Goal: Find specific fact: Find specific fact

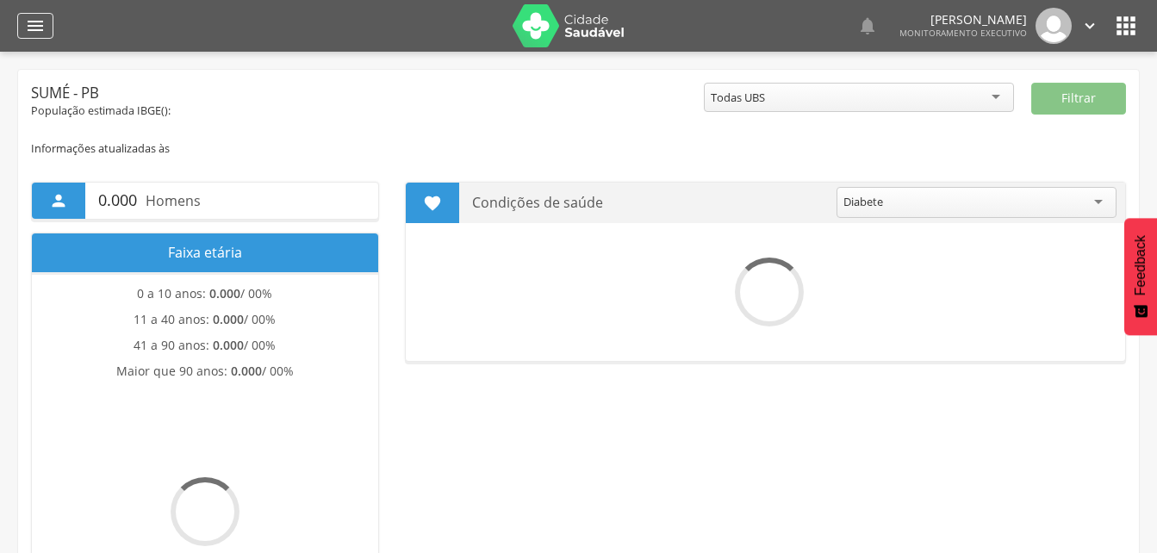
click at [28, 22] on icon "" at bounding box center [35, 26] width 21 height 21
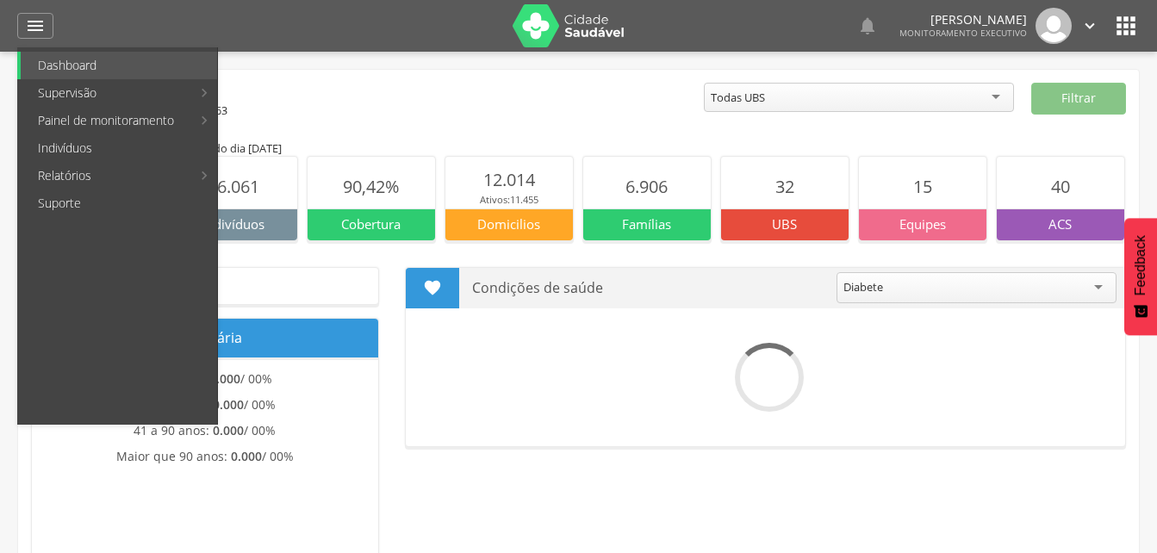
drag, startPoint x: 56, startPoint y: 148, endPoint x: 78, endPoint y: 158, distance: 23.5
click at [56, 147] on link "Indivíduos" at bounding box center [119, 148] width 196 height 28
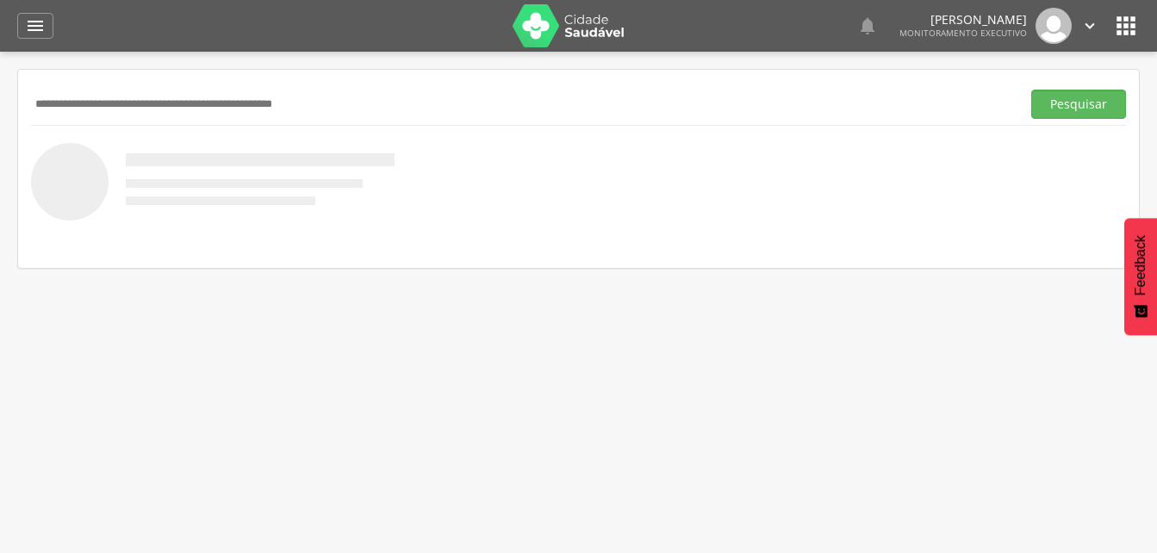
click at [65, 97] on input "text" at bounding box center [522, 104] width 983 height 29
type input "**********"
click at [1050, 111] on button "Pesquisar" at bounding box center [1078, 104] width 95 height 29
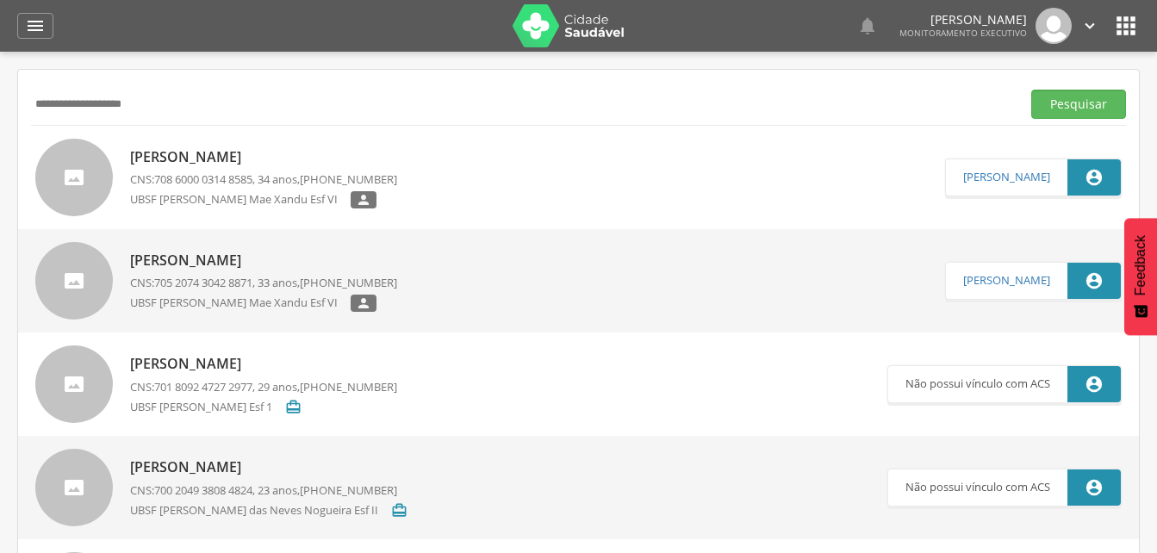
click at [234, 157] on p "[PERSON_NAME]" at bounding box center [263, 157] width 267 height 20
type input "**********"
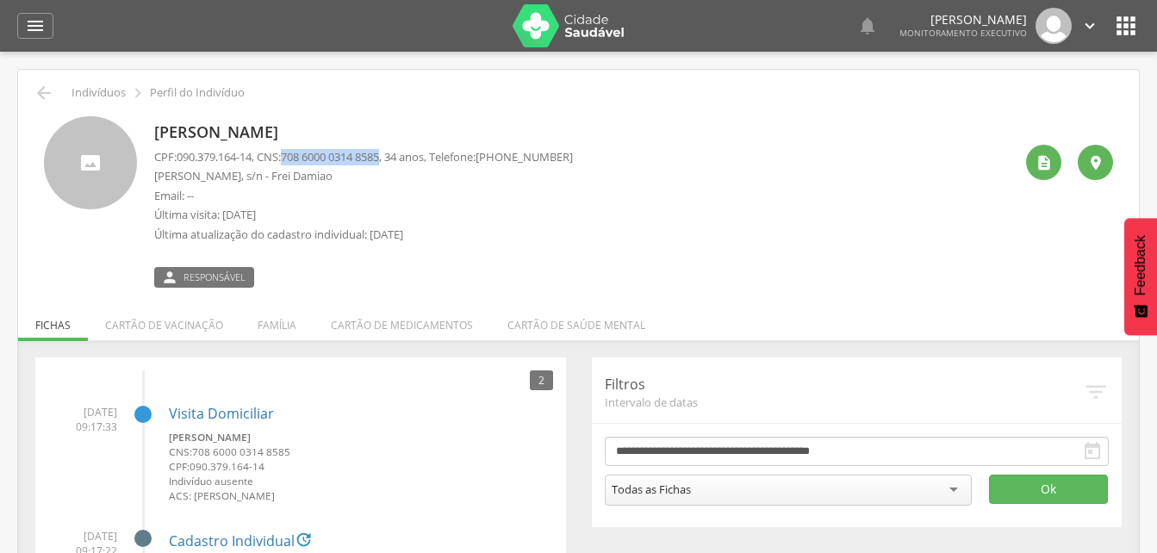
drag, startPoint x: 294, startPoint y: 156, endPoint x: 395, endPoint y: 158, distance: 101.7
click at [379, 158] on span "708 6000 0314 8585" at bounding box center [330, 157] width 98 height 16
drag, startPoint x: 395, startPoint y: 158, endPoint x: 386, endPoint y: 156, distance: 9.8
copy span "708 6000 0314 8585"
click at [604, 189] on div "[PERSON_NAME] CPF: 090.379.164-14 , CNS: [PHONE_NUMBER] , 34 anos, Telefone: [P…" at bounding box center [583, 201] width 859 height 171
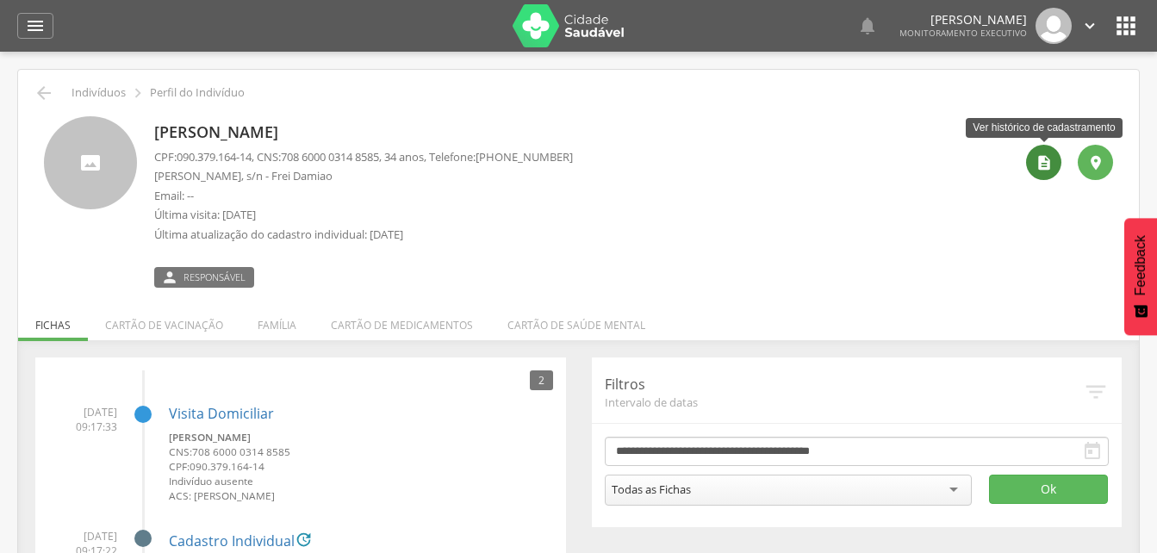
click at [1044, 169] on icon "" at bounding box center [1043, 162] width 17 height 17
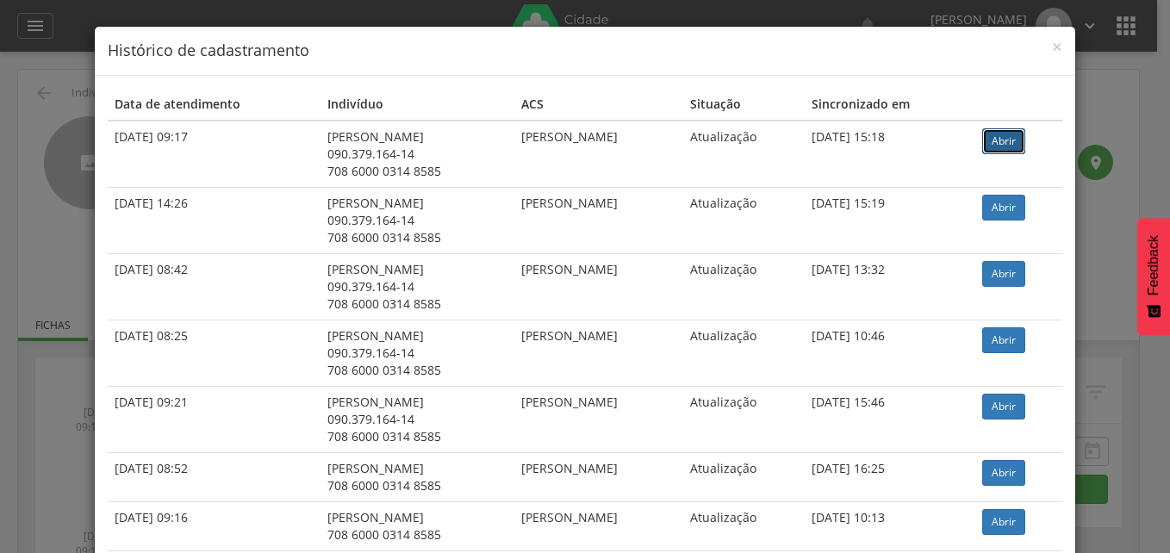
click at [1005, 143] on link "Abrir" at bounding box center [1003, 141] width 43 height 26
click at [1052, 47] on span "×" at bounding box center [1057, 46] width 10 height 24
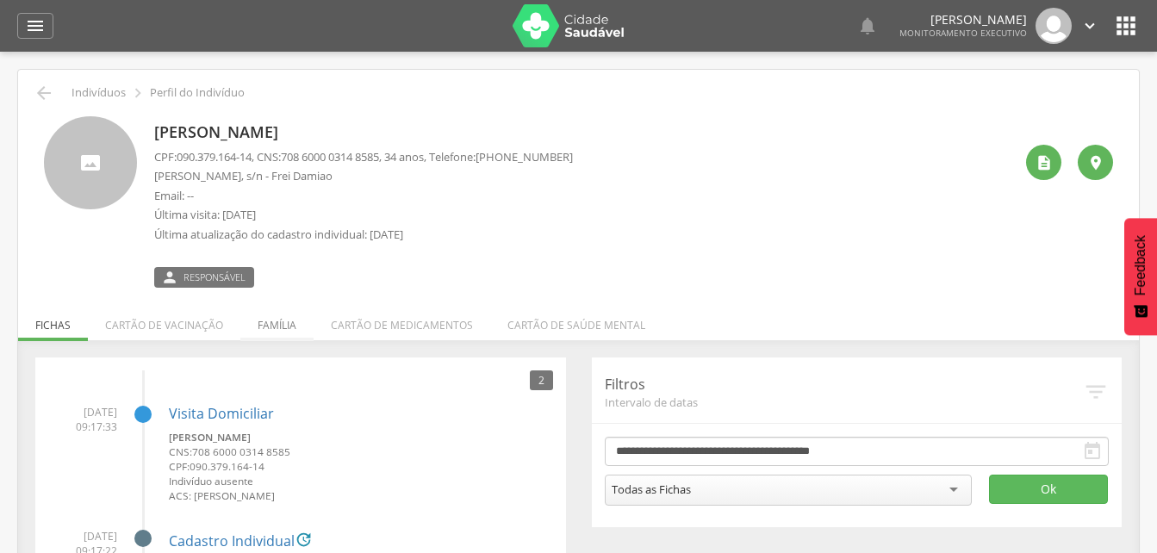
click at [276, 329] on li "Família" at bounding box center [276, 321] width 73 height 40
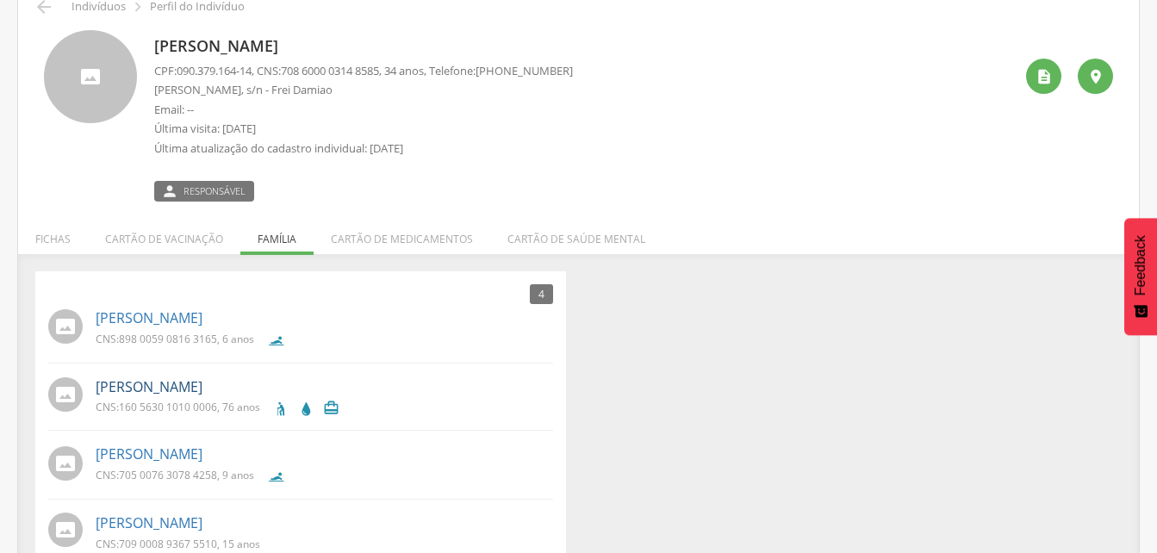
scroll to position [123, 0]
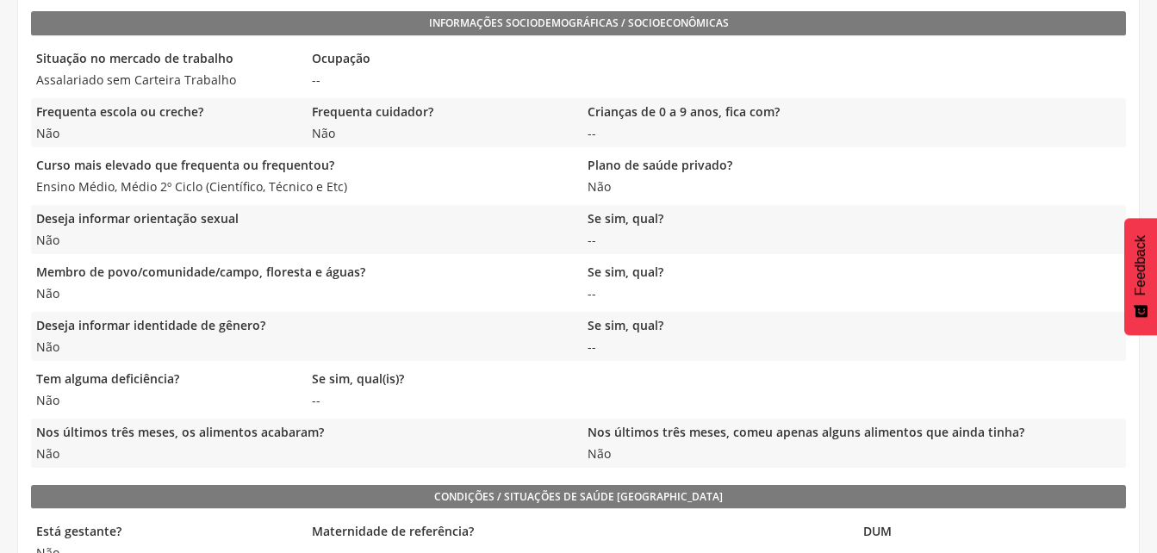
scroll to position [484, 0]
